Goal: Check status: Check status

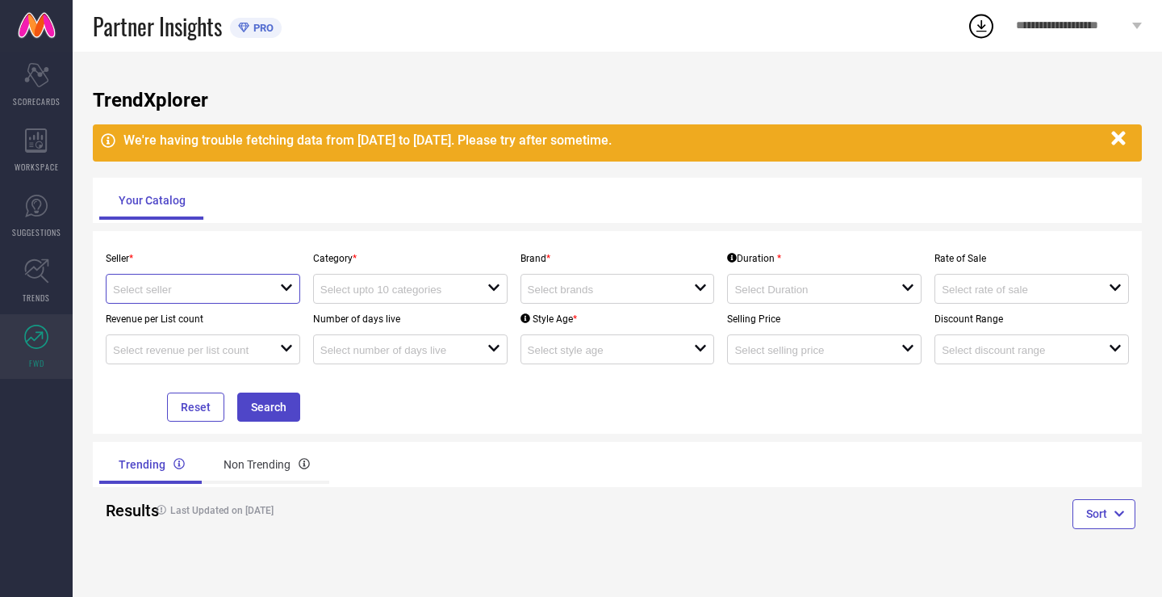
click at [230, 288] on input at bounding box center [188, 289] width 150 height 12
click at [207, 312] on li "Garden party ( 26522 )" at bounding box center [204, 319] width 194 height 29
type input "Garden party ( 26522 )"
click at [393, 292] on input at bounding box center [395, 289] width 150 height 12
click at [538, 291] on input at bounding box center [603, 289] width 150 height 12
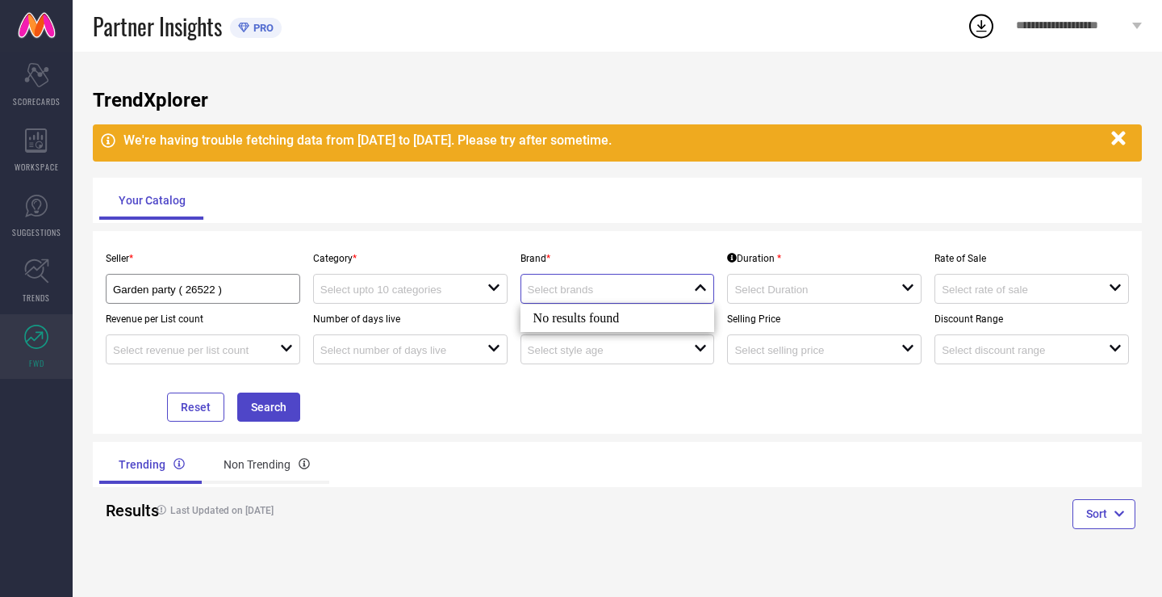
click at [594, 288] on input at bounding box center [603, 289] width 150 height 12
click at [754, 291] on input at bounding box center [810, 289] width 150 height 12
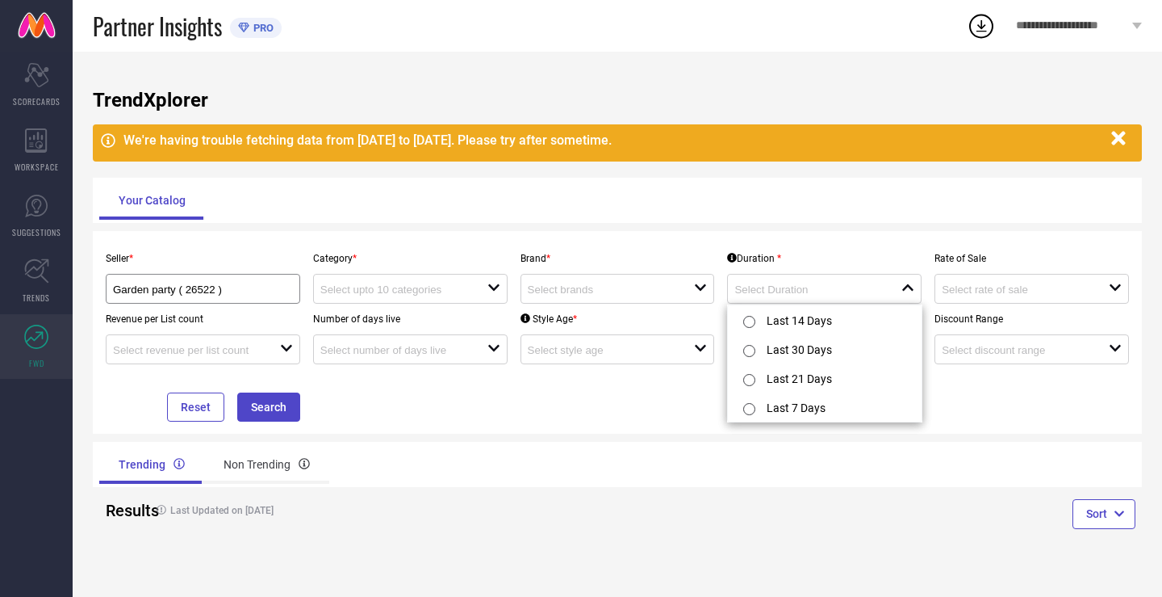
drag, startPoint x: 593, startPoint y: 277, endPoint x: 600, endPoint y: 270, distance: 9.7
click at [593, 278] on div "open" at bounding box center [618, 289] width 195 height 30
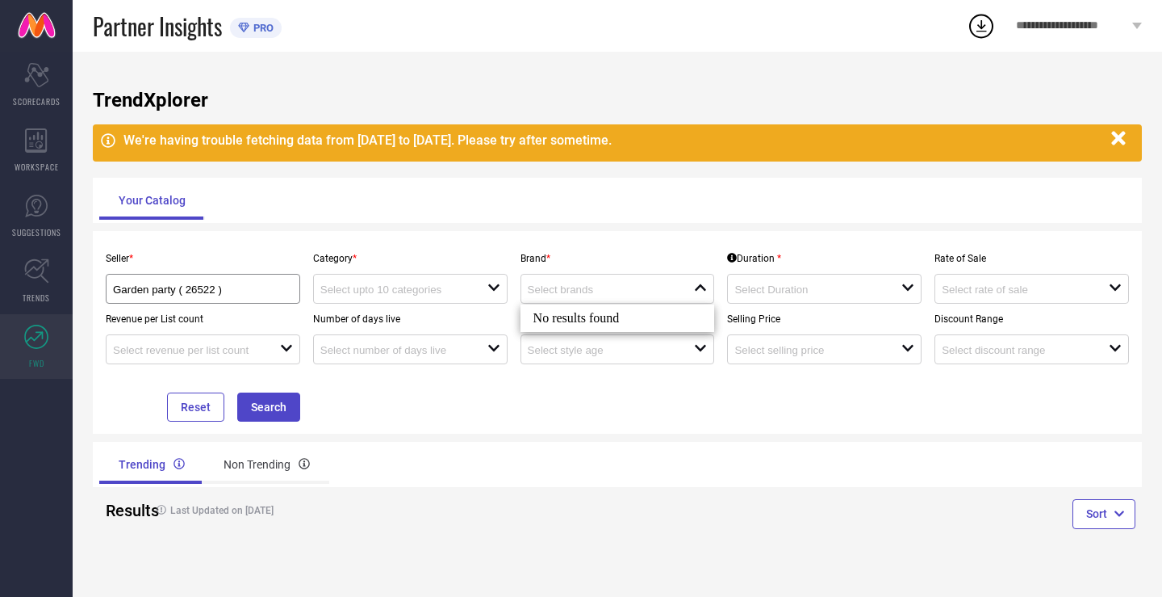
drag, startPoint x: 1107, startPoint y: 133, endPoint x: 1116, endPoint y: 137, distance: 10.5
click at [1109, 133] on button "button" at bounding box center [1119, 138] width 31 height 31
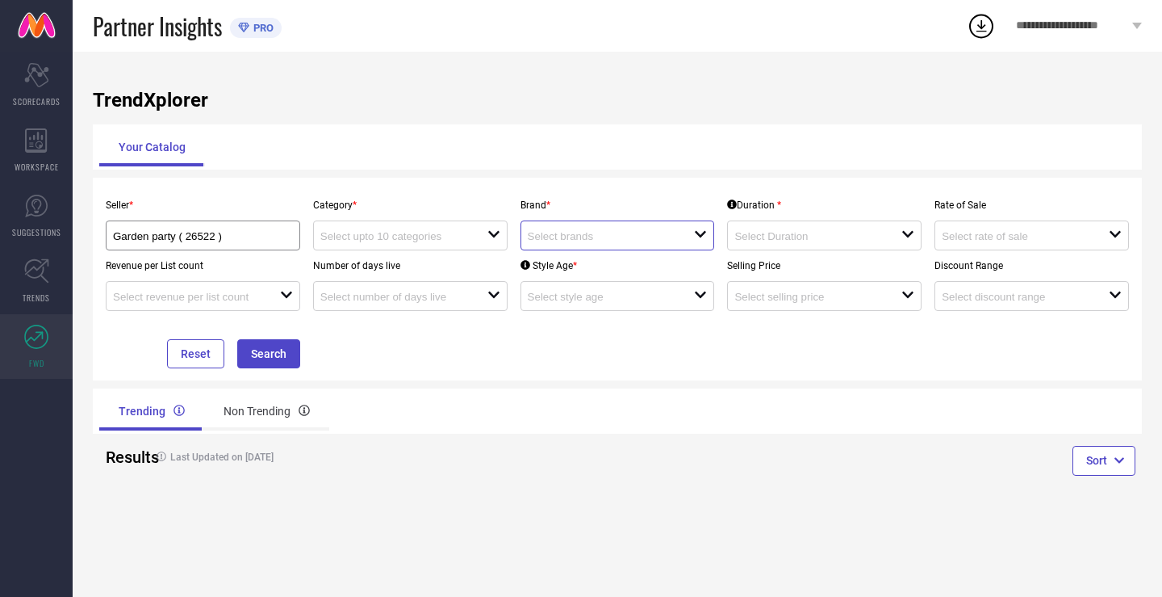
click at [663, 236] on input at bounding box center [603, 236] width 150 height 12
click at [647, 239] on input at bounding box center [603, 236] width 150 height 12
click at [534, 234] on input at bounding box center [603, 236] width 150 height 12
click at [444, 452] on h4 "Last Updated on [DATE]" at bounding box center [355, 456] width 413 height 11
click at [259, 406] on div "Non Trending" at bounding box center [266, 411] width 125 height 39
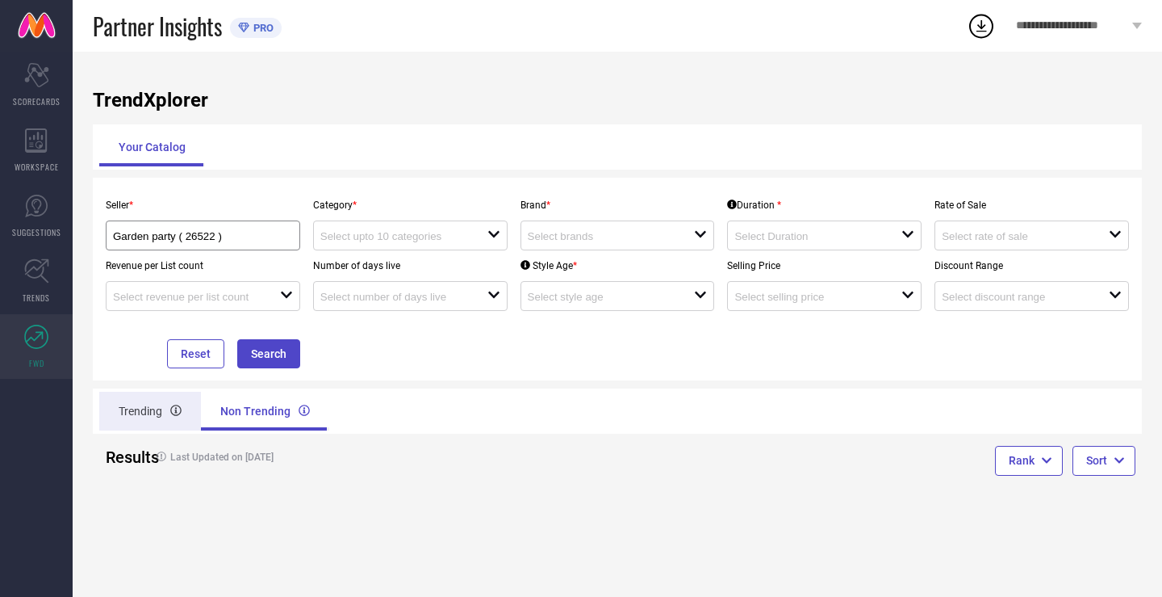
click at [156, 408] on div "Trending" at bounding box center [150, 411] width 102 height 39
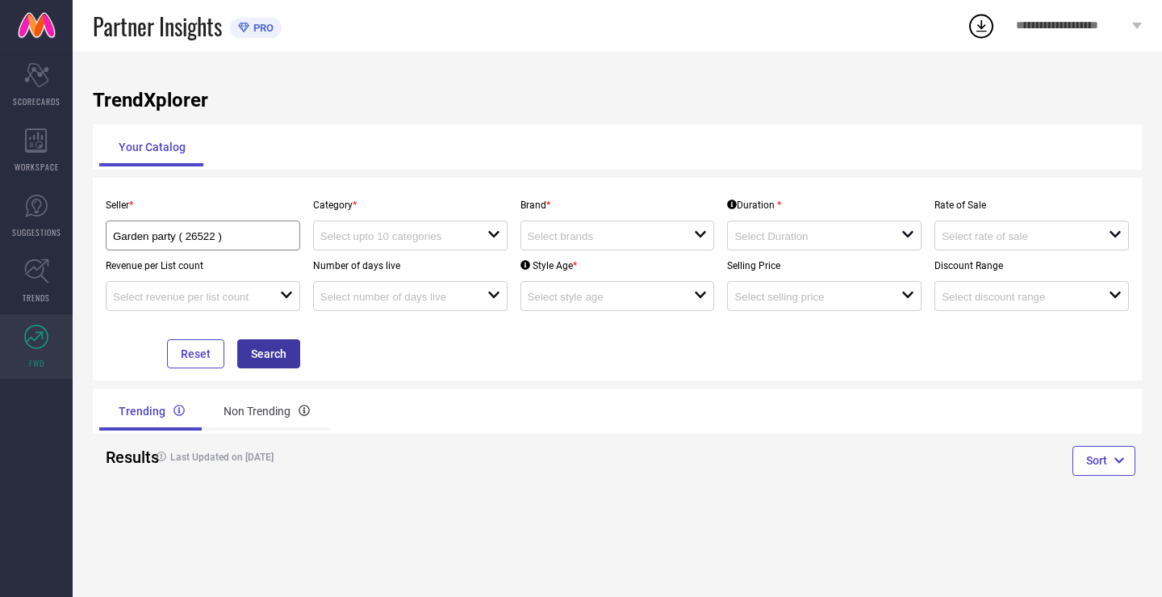
click at [290, 347] on button "Search" at bounding box center [268, 353] width 63 height 29
click at [448, 235] on input at bounding box center [395, 236] width 150 height 12
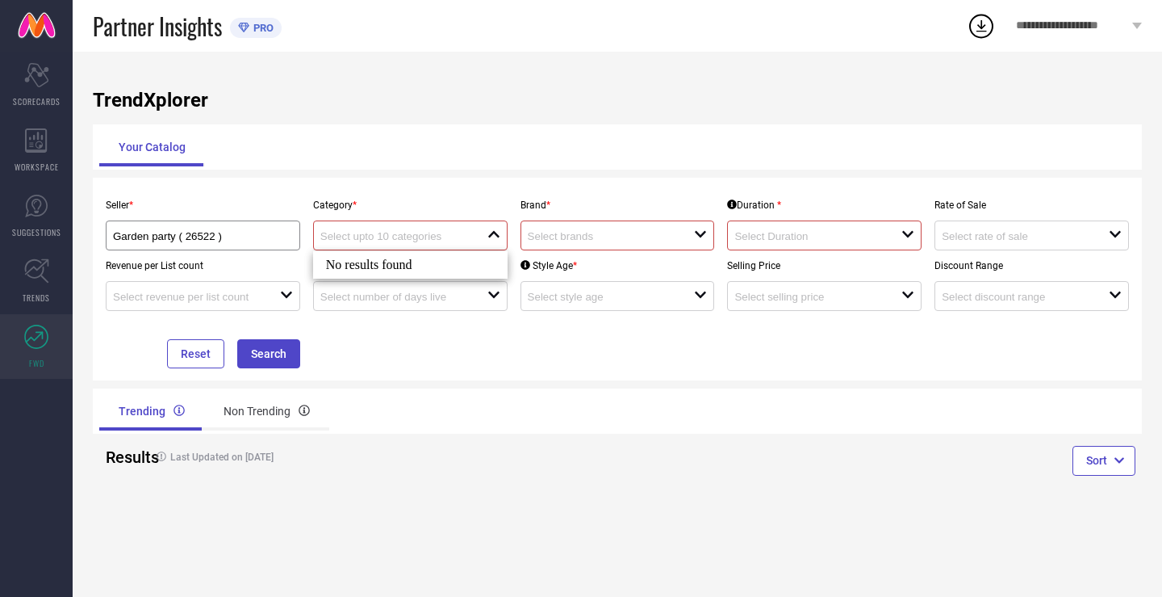
click at [442, 267] on div "No results found" at bounding box center [410, 264] width 195 height 27
click at [601, 241] on input at bounding box center [603, 236] width 150 height 12
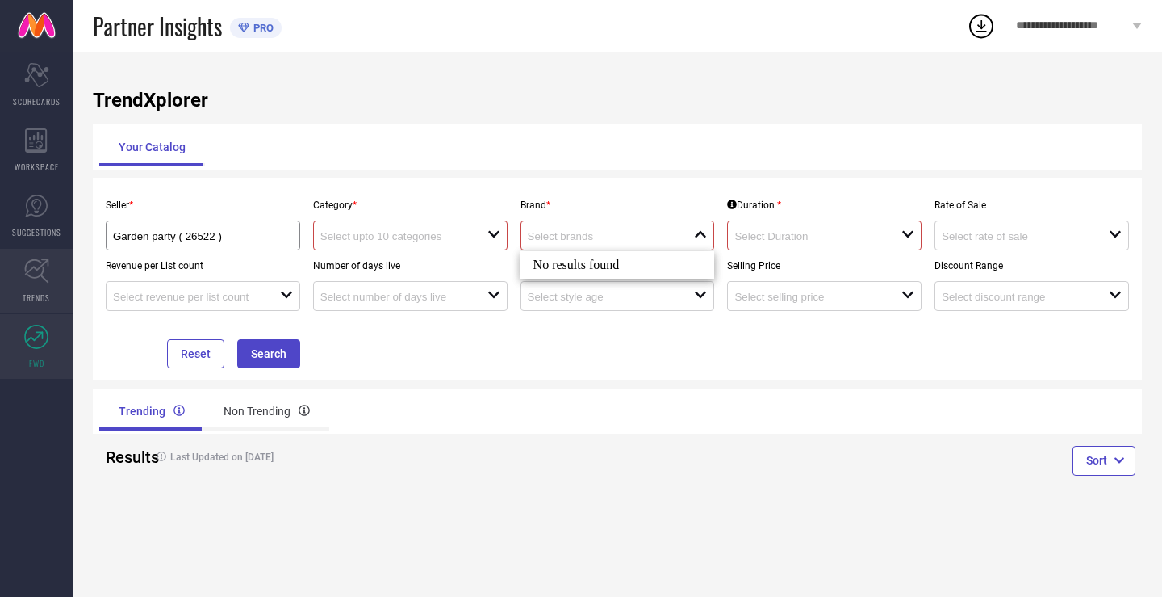
click at [38, 270] on icon at bounding box center [36, 270] width 25 height 25
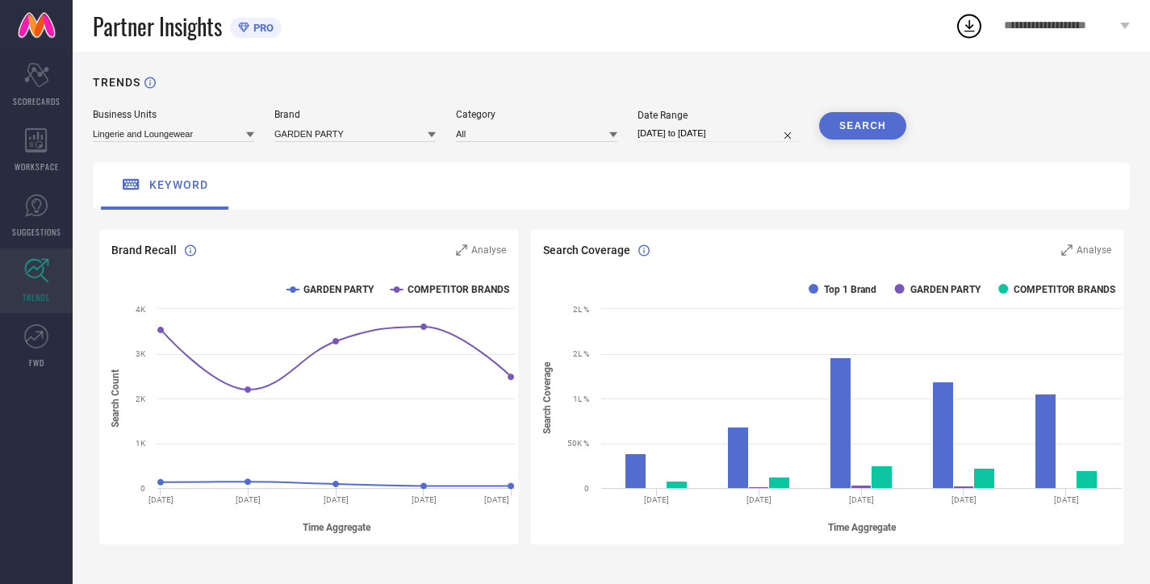
click at [711, 136] on input "[DATE] to [DATE]" at bounding box center [718, 133] width 161 height 17
select select "6"
select select "2025"
select select "7"
select select "2025"
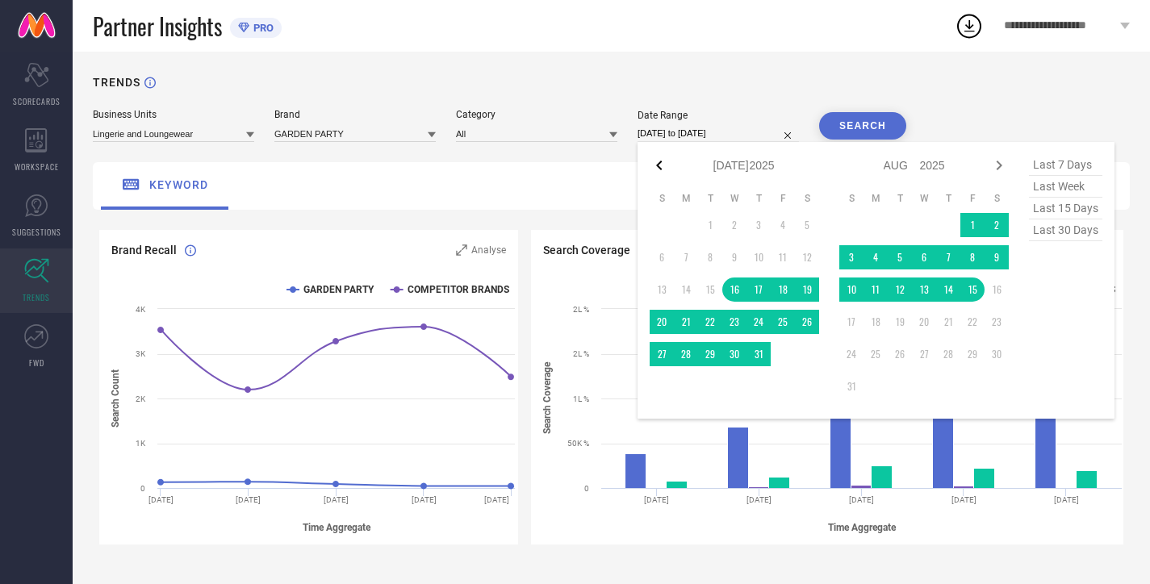
click at [656, 167] on icon at bounding box center [659, 165] width 19 height 19
select select "5"
select select "2025"
select select "6"
select select "2025"
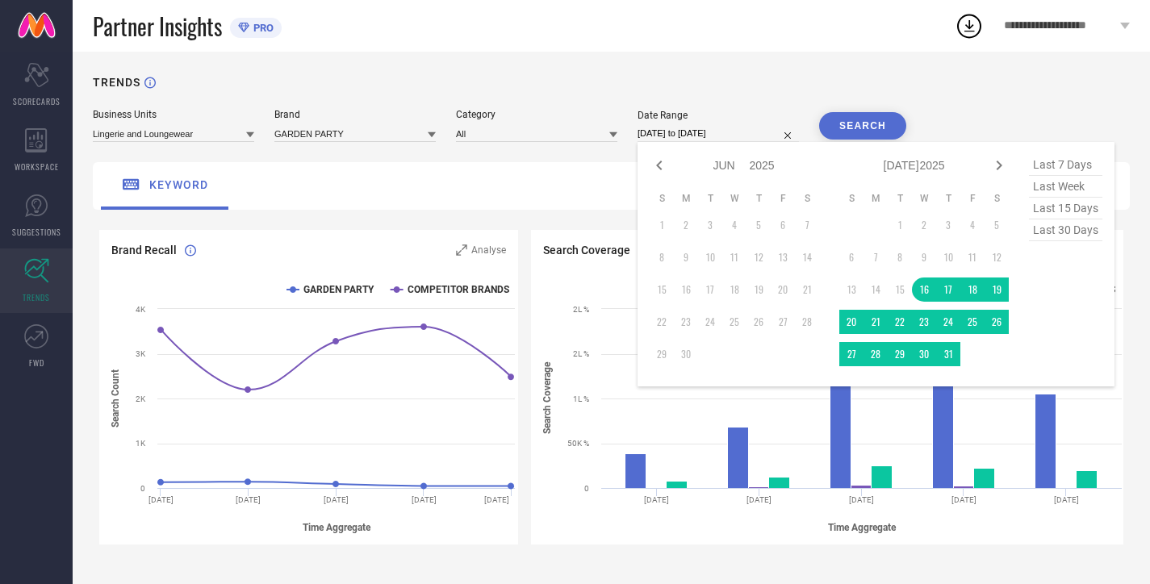
click at [868, 244] on table "S M T W T F S 1 2 3 4 5 6 7 8 9 10 11 12 13 14 15 16 17 18 19 20 21 22 23 24 25…" at bounding box center [925, 279] width 170 height 191
click at [906, 228] on td "1" at bounding box center [900, 225] width 24 height 24
click at [1029, 87] on div "TRENDS" at bounding box center [611, 92] width 1037 height 33
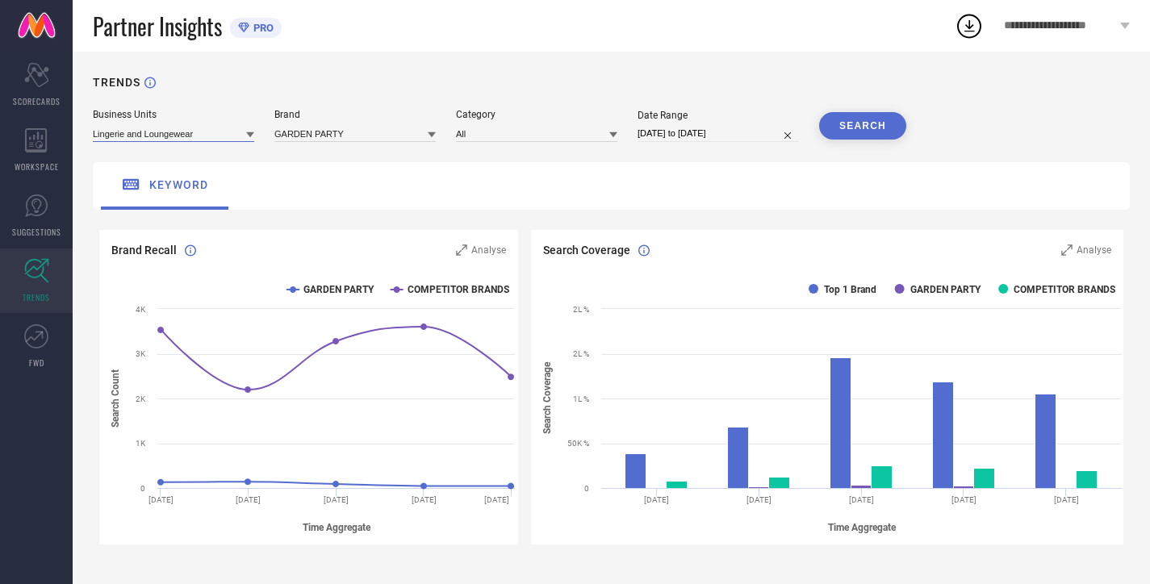
click at [210, 137] on input at bounding box center [173, 133] width 161 height 17
click at [210, 135] on input at bounding box center [173, 133] width 161 height 17
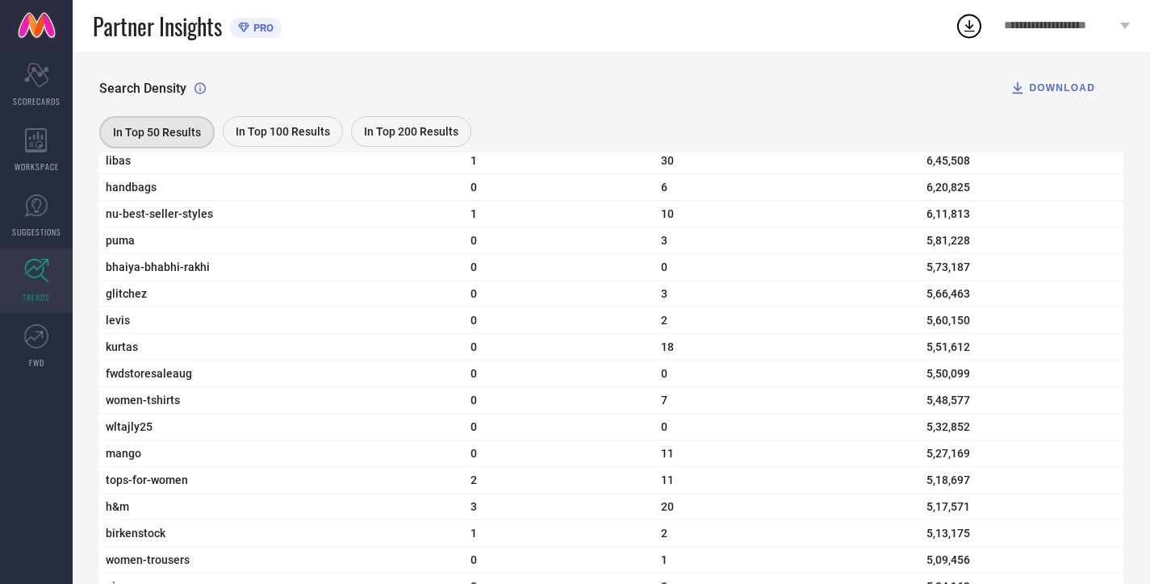
scroll to position [2394, 0]
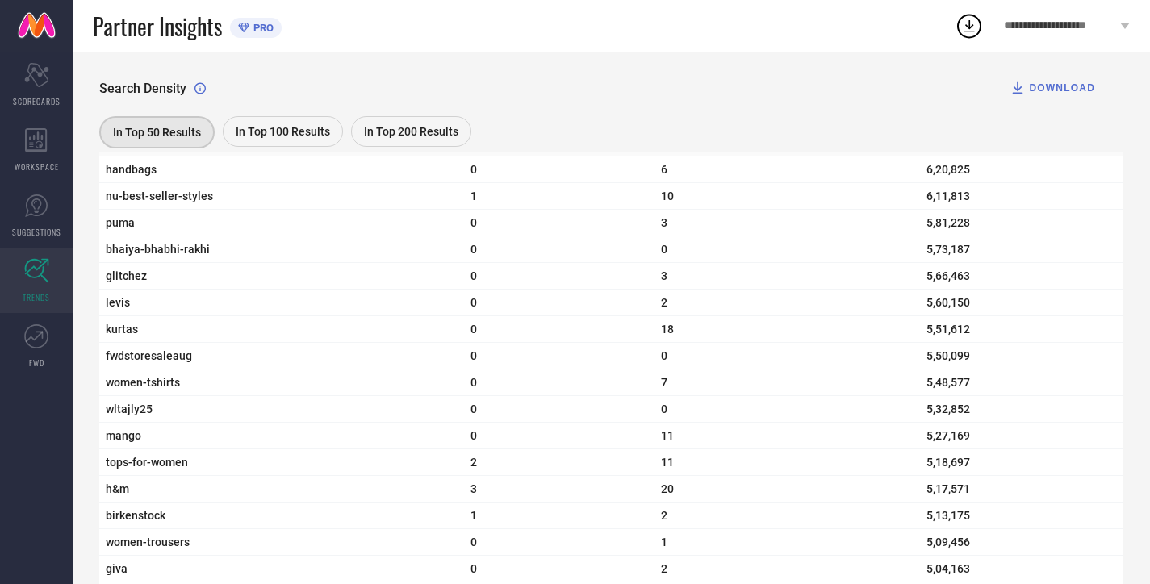
click at [124, 149] on span "libas" at bounding box center [282, 142] width 352 height 13
click at [400, 134] on span "In Top 200 Results" at bounding box center [411, 131] width 94 height 13
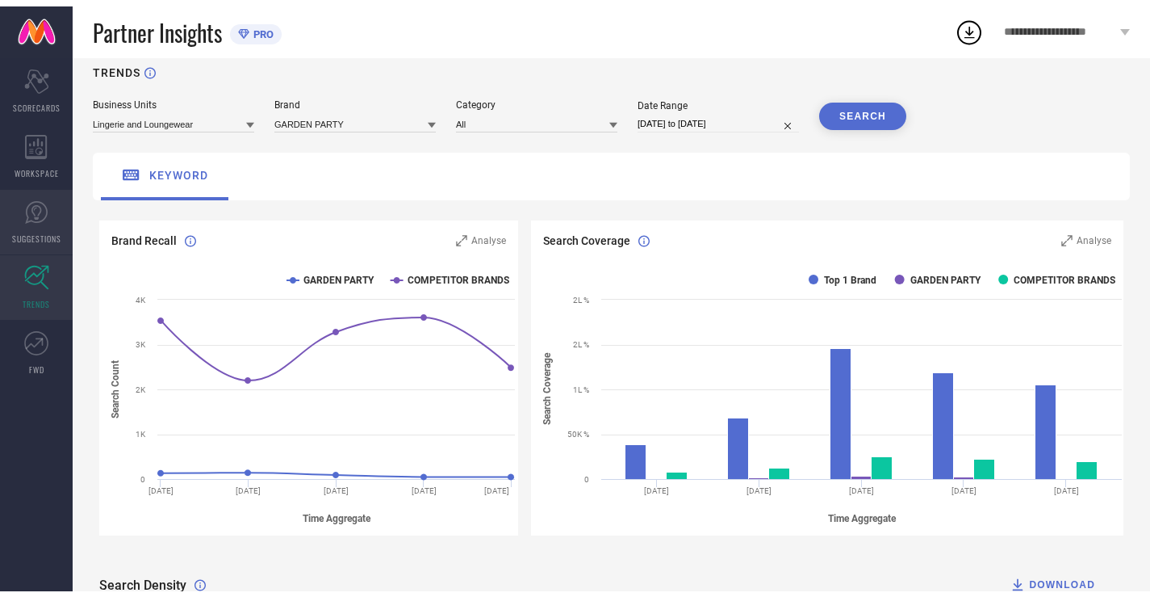
scroll to position [0, 0]
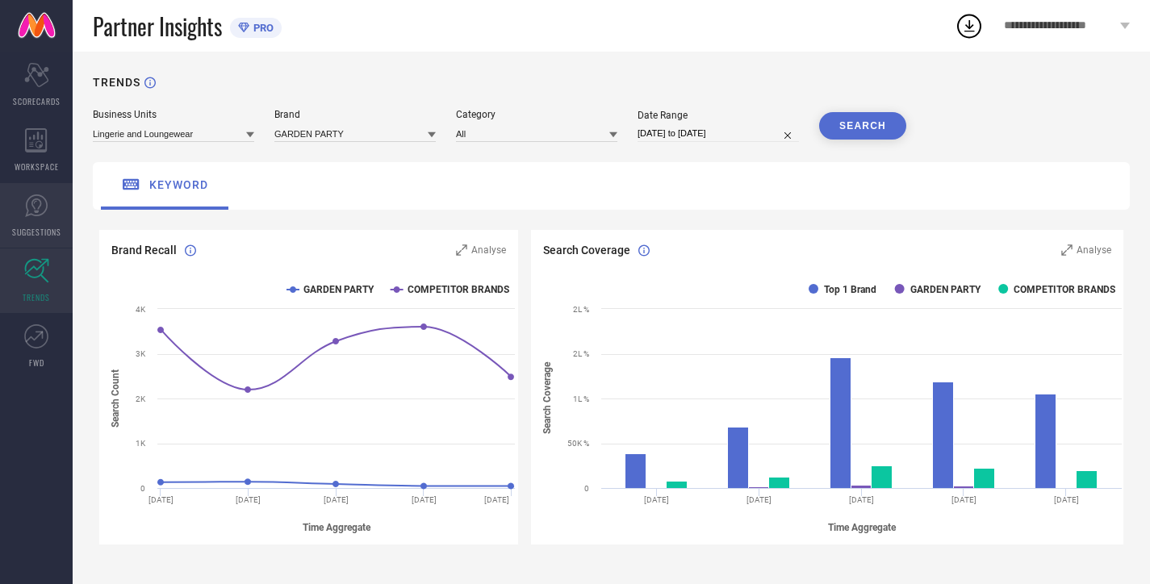
click at [48, 206] on icon at bounding box center [36, 206] width 24 height 24
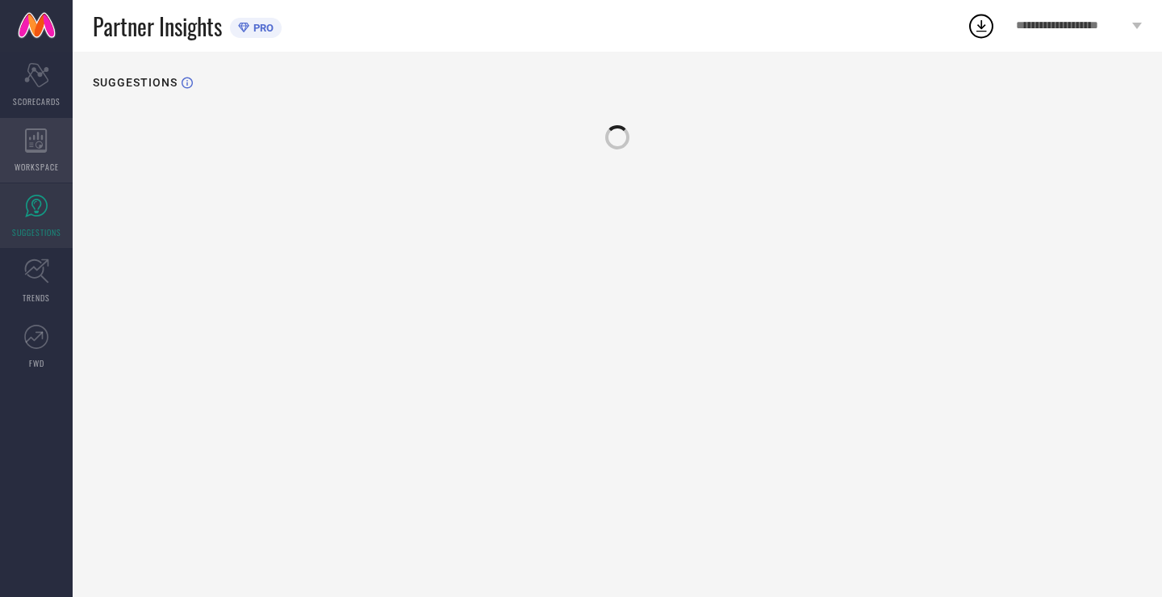
click at [48, 153] on div "WORKSPACE" at bounding box center [36, 150] width 73 height 65
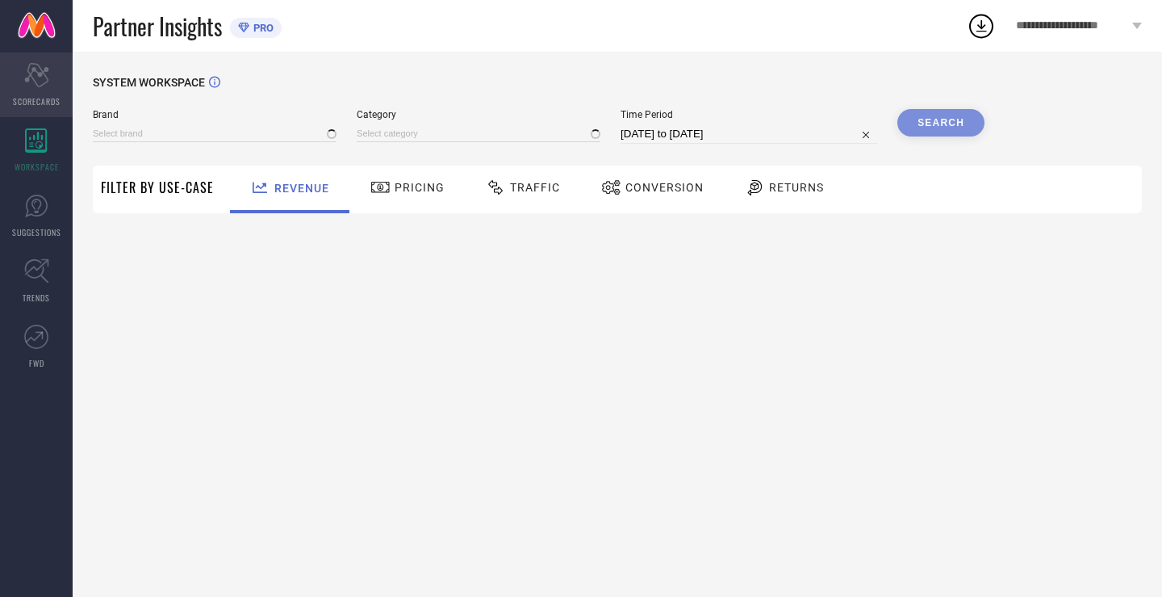
type input "GARDEN PARTY"
type input "All"
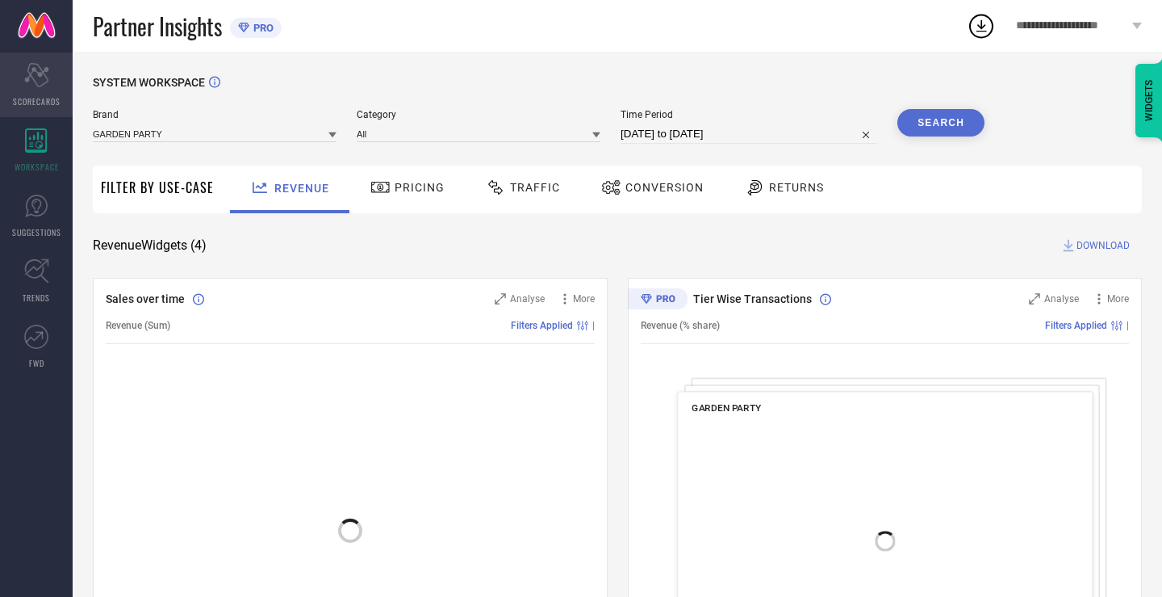
click at [49, 98] on span "SCORECARDS" at bounding box center [37, 101] width 48 height 12
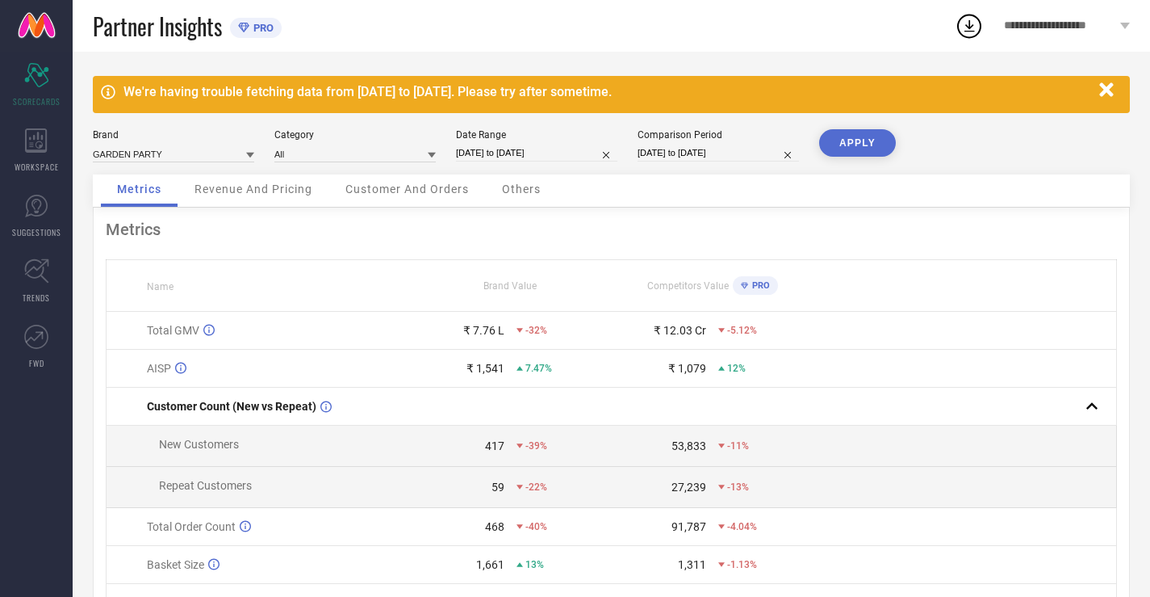
click at [562, 152] on input "[DATE] to [DATE]" at bounding box center [536, 153] width 161 height 17
select select "6"
select select "2025"
select select "7"
select select "2025"
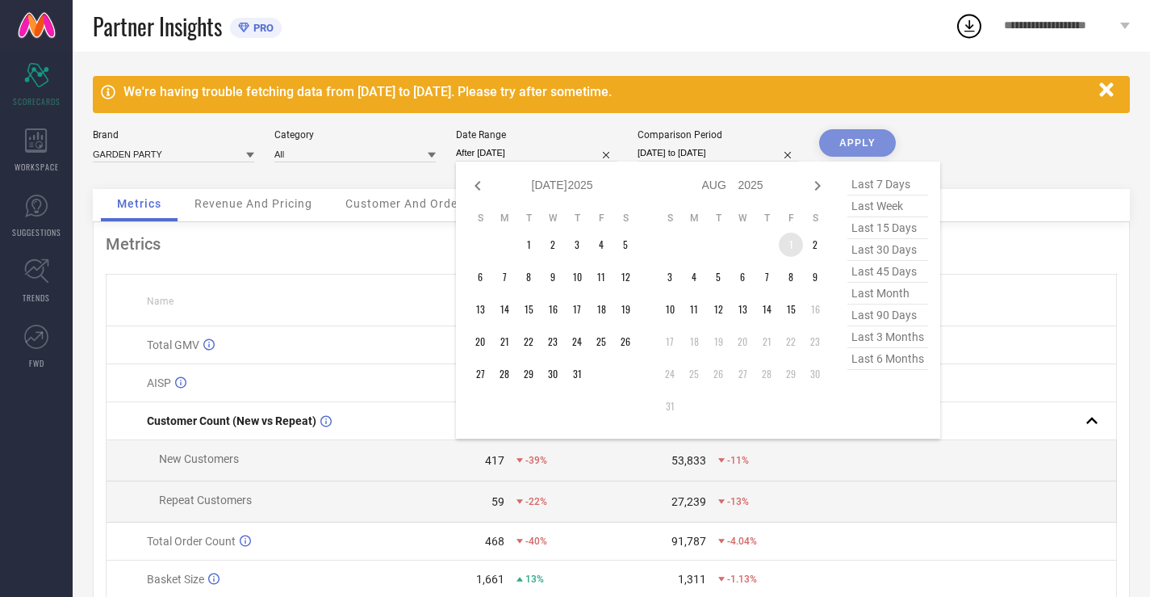
click at [790, 245] on td "1" at bounding box center [791, 244] width 24 height 24
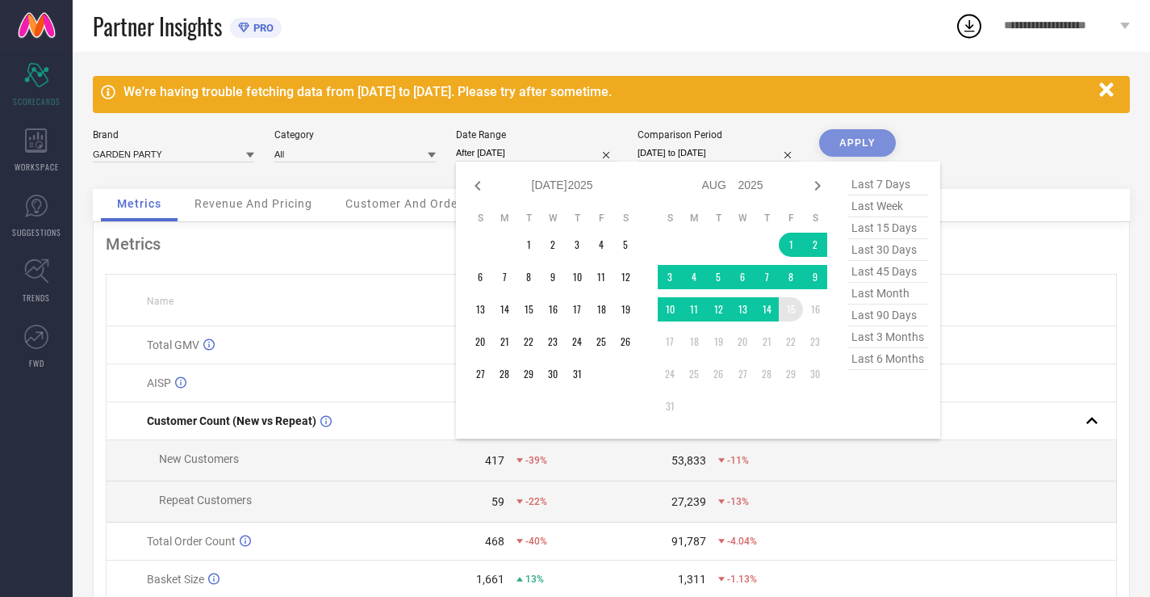
type input "[DATE] to [DATE]"
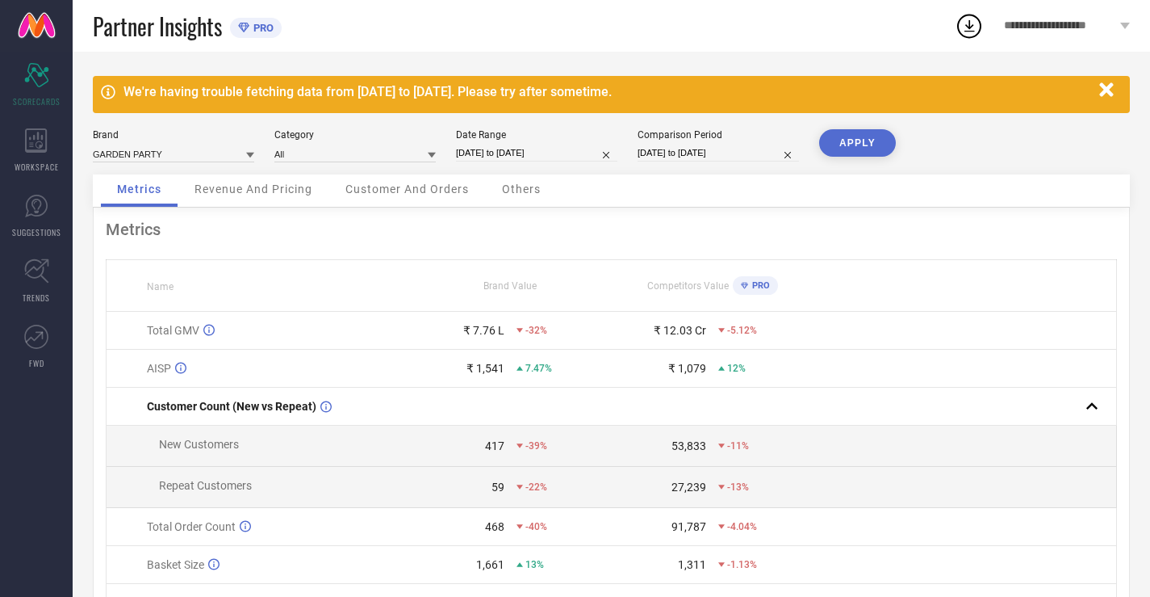
click at [868, 153] on button "APPLY" at bounding box center [857, 142] width 77 height 27
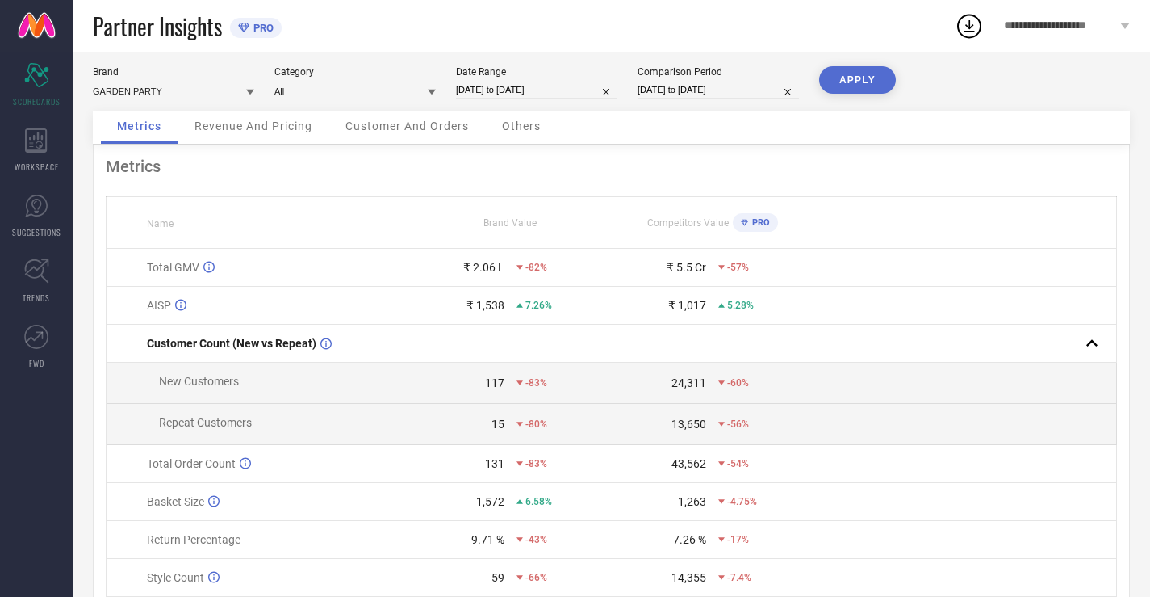
scroll to position [136, 0]
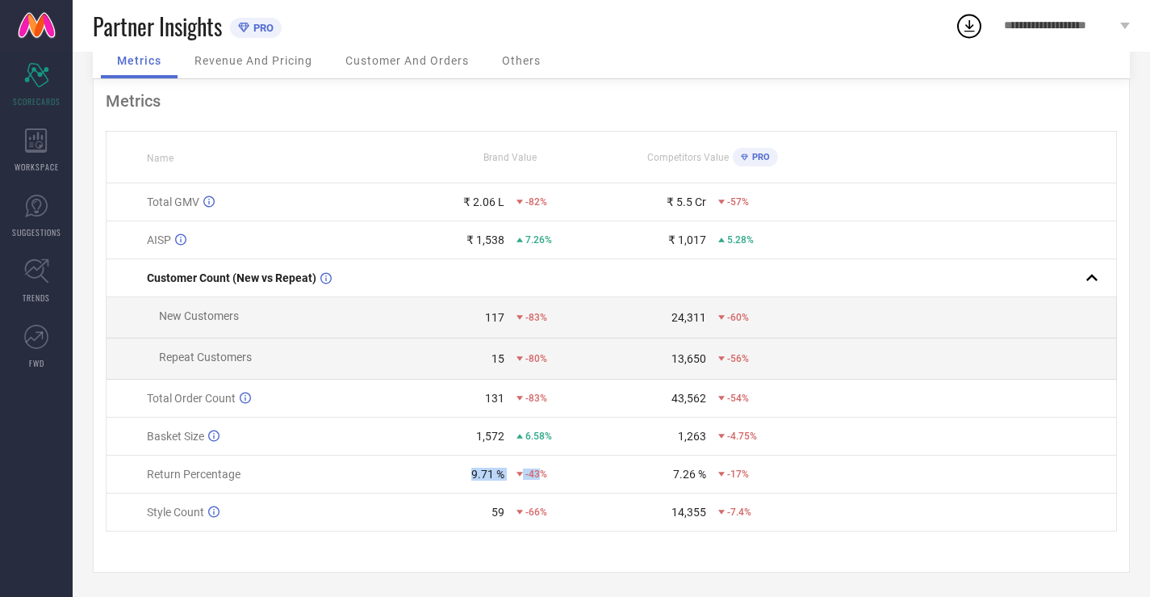
drag, startPoint x: 458, startPoint y: 467, endPoint x: 545, endPoint y: 471, distance: 87.3
click at [541, 471] on div "9.71 % -43%" at bounding box center [510, 473] width 200 height 13
click at [568, 471] on div "-43%" at bounding box center [564, 473] width 94 height 11
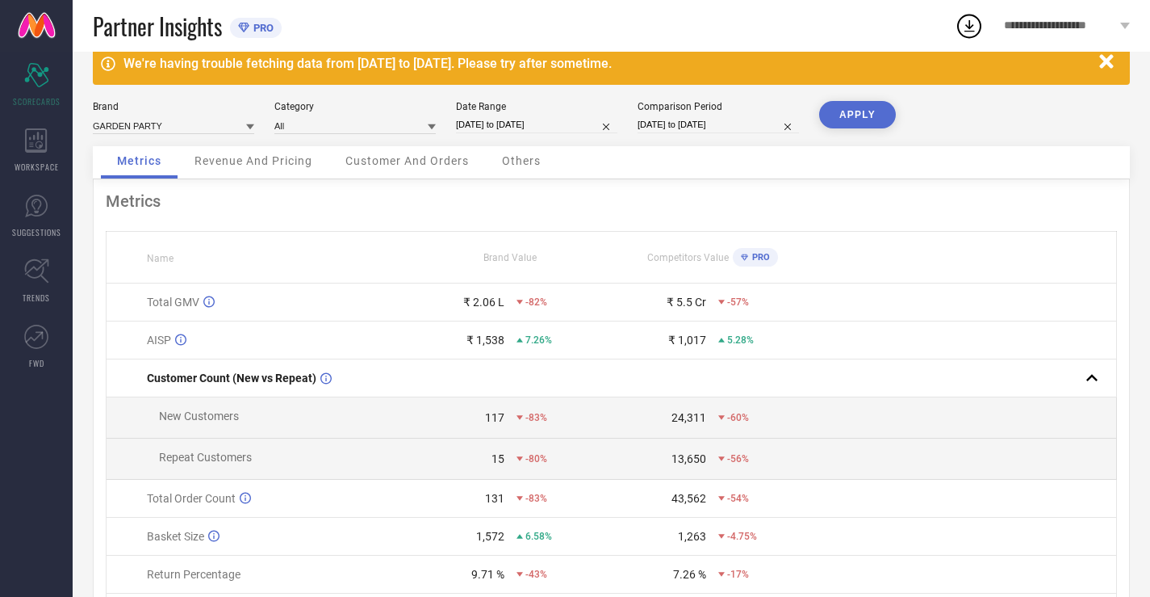
scroll to position [0, 0]
